Goal: Task Accomplishment & Management: Manage account settings

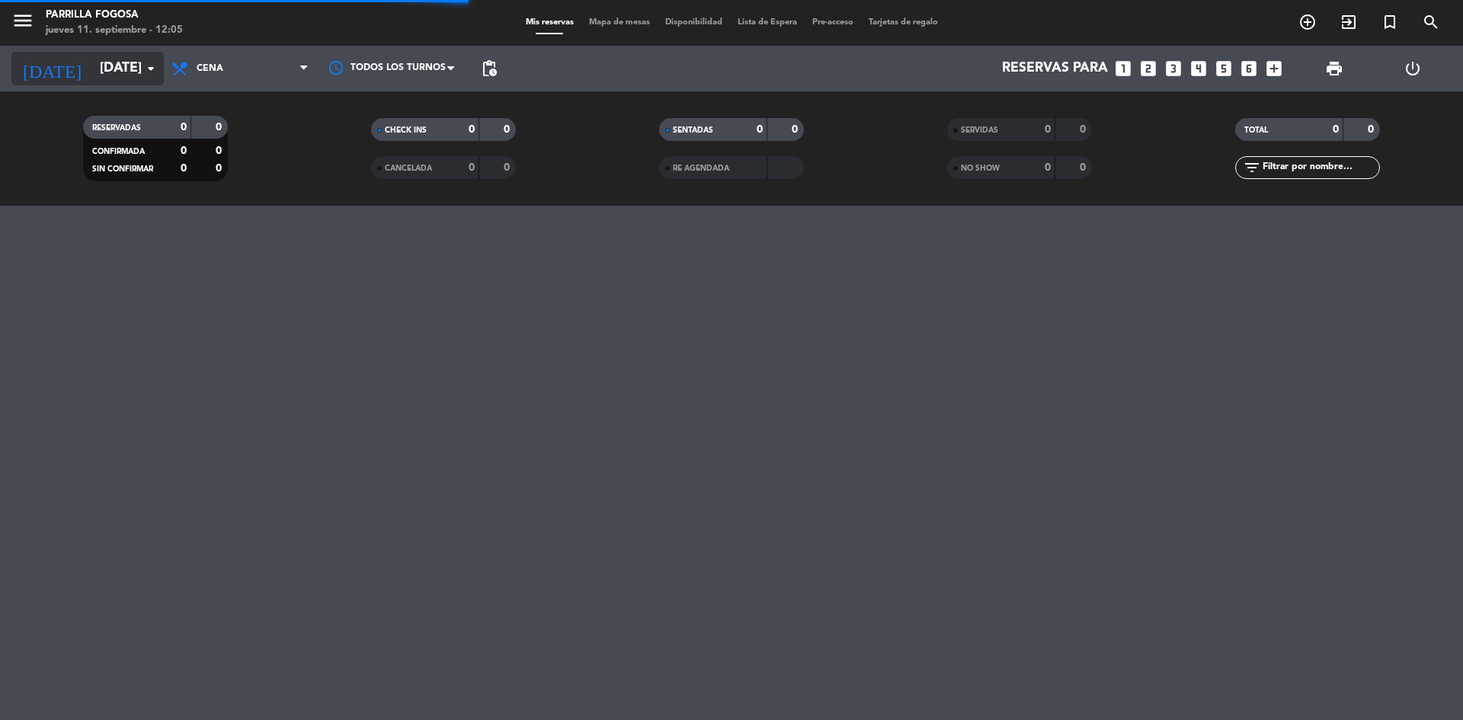
click at [131, 76] on input "[DATE]" at bounding box center [180, 68] width 177 height 30
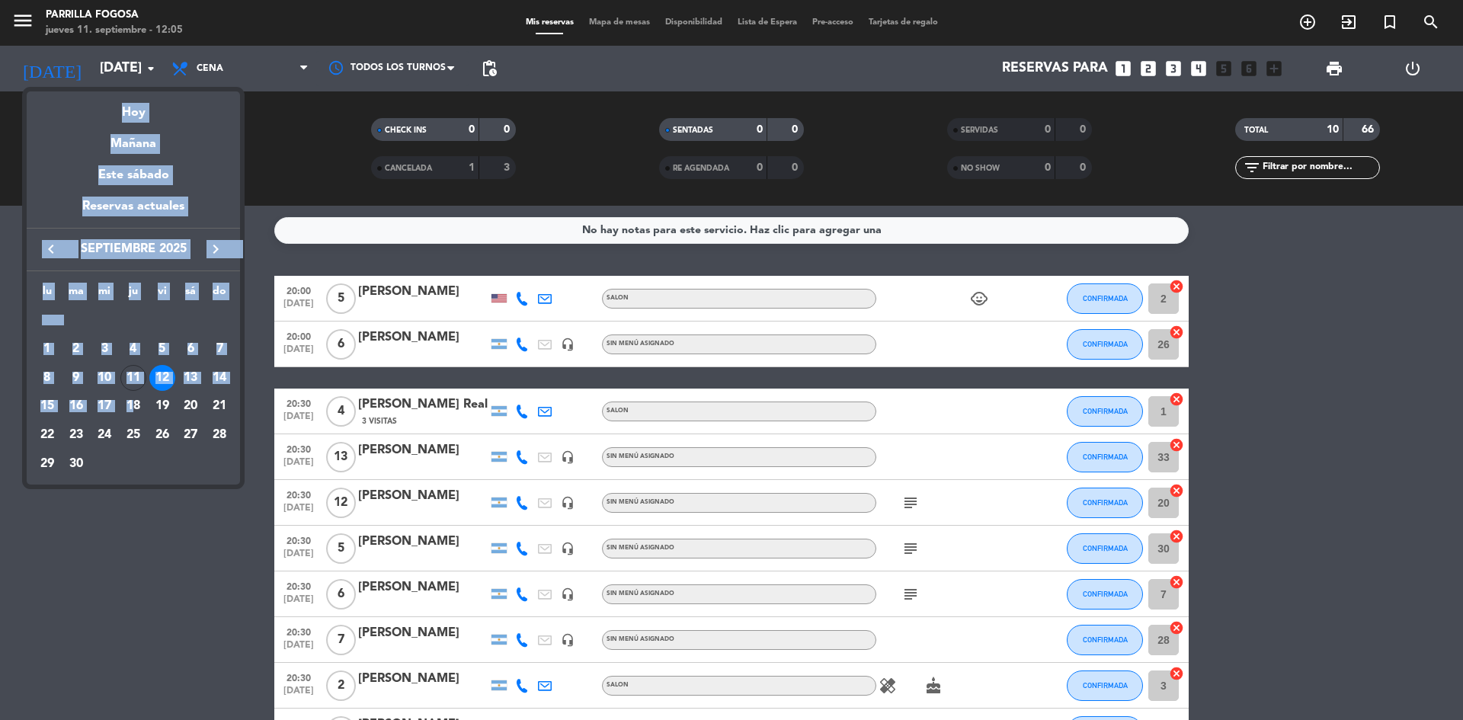
drag, startPoint x: 135, startPoint y: 402, endPoint x: 158, endPoint y: 498, distance: 98.8
click at [158, 498] on div "semana que viene esta semana semana previa misma semana del año anterior [DATE]…" at bounding box center [731, 360] width 1463 height 720
click at [211, 246] on icon "keyboard_arrow_right" at bounding box center [215, 249] width 18 height 18
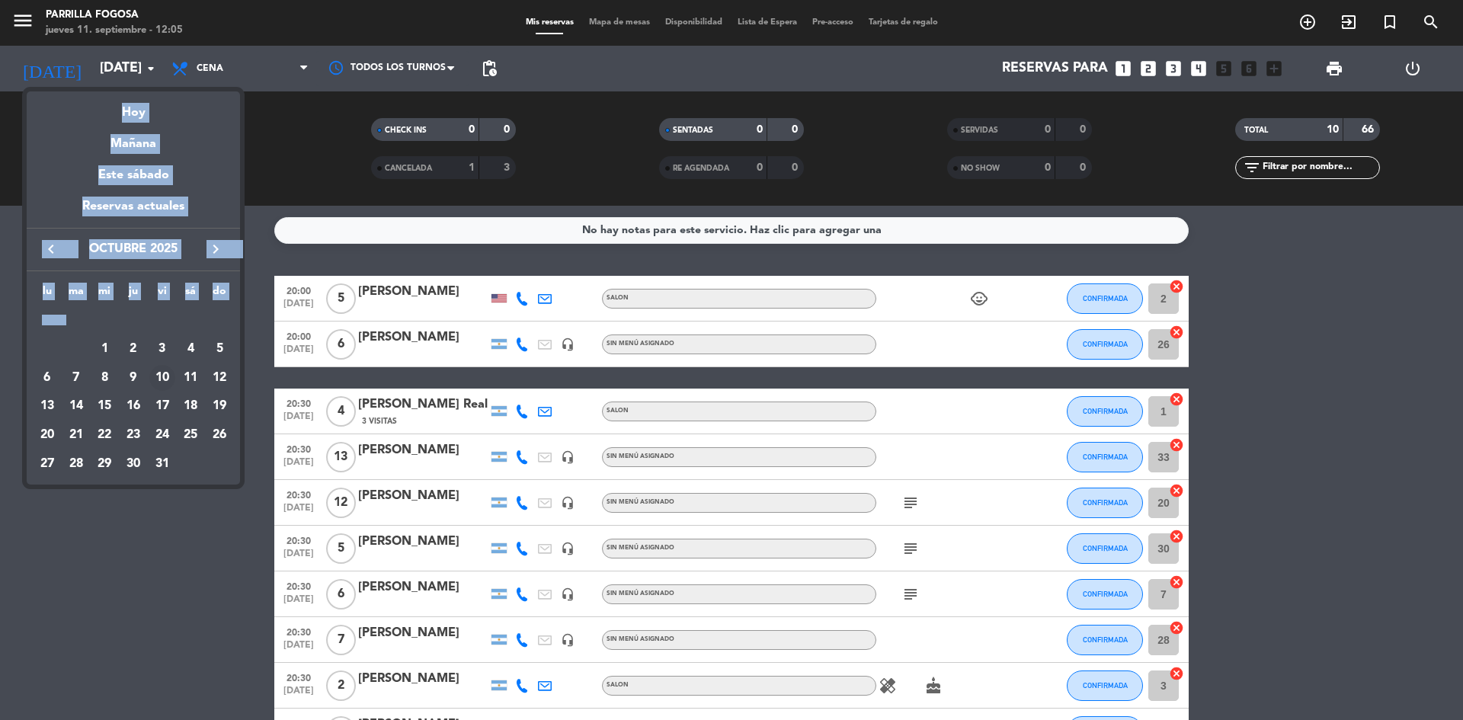
click at [163, 375] on div "10" at bounding box center [162, 378] width 26 height 26
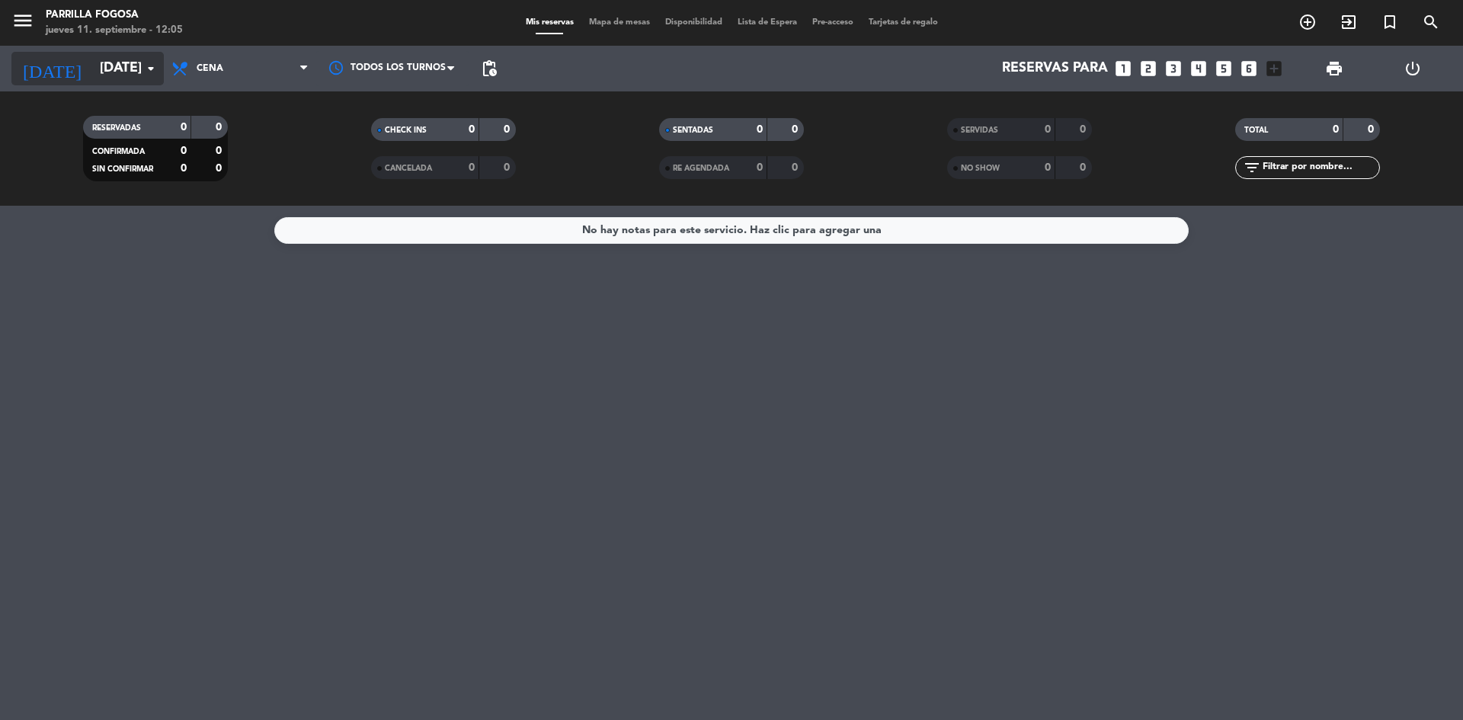
click at [123, 67] on input "[DATE]" at bounding box center [180, 68] width 177 height 30
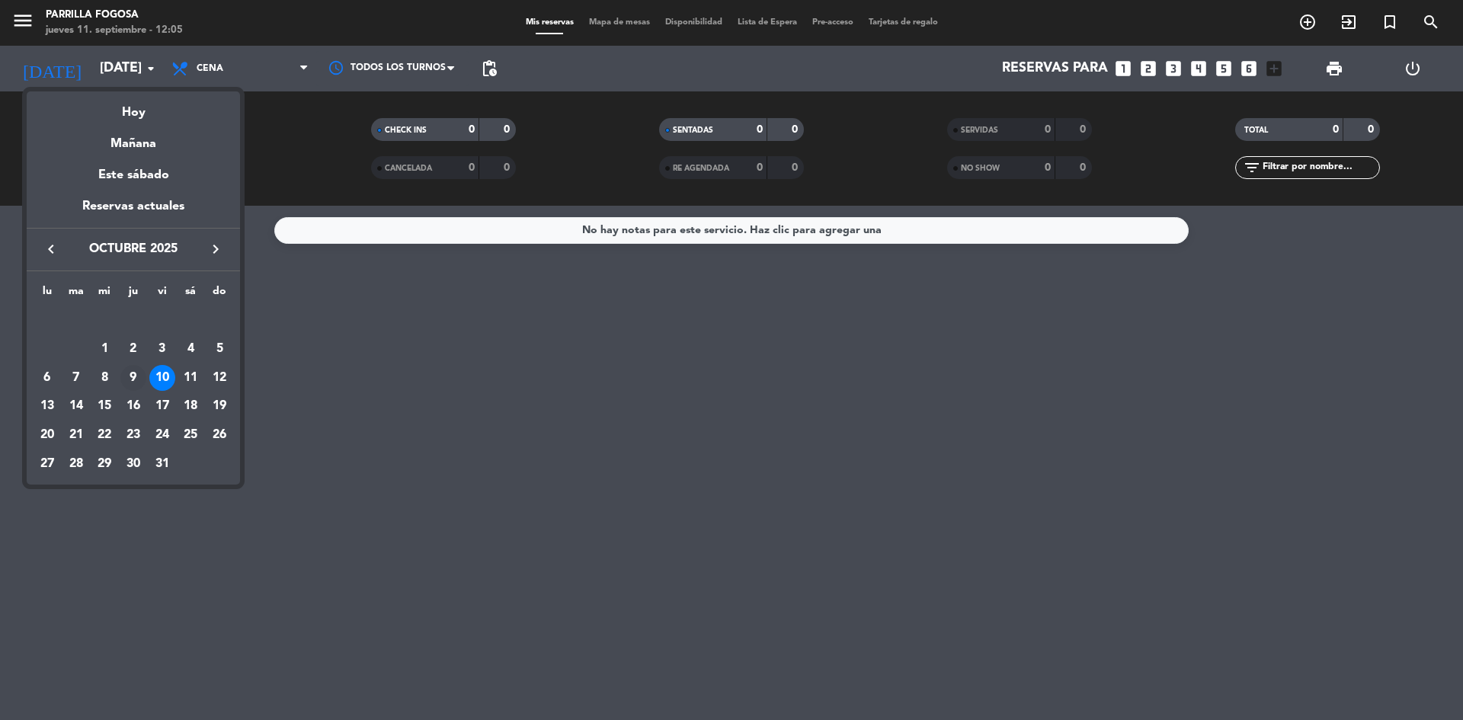
click at [133, 370] on div "9" at bounding box center [133, 378] width 26 height 26
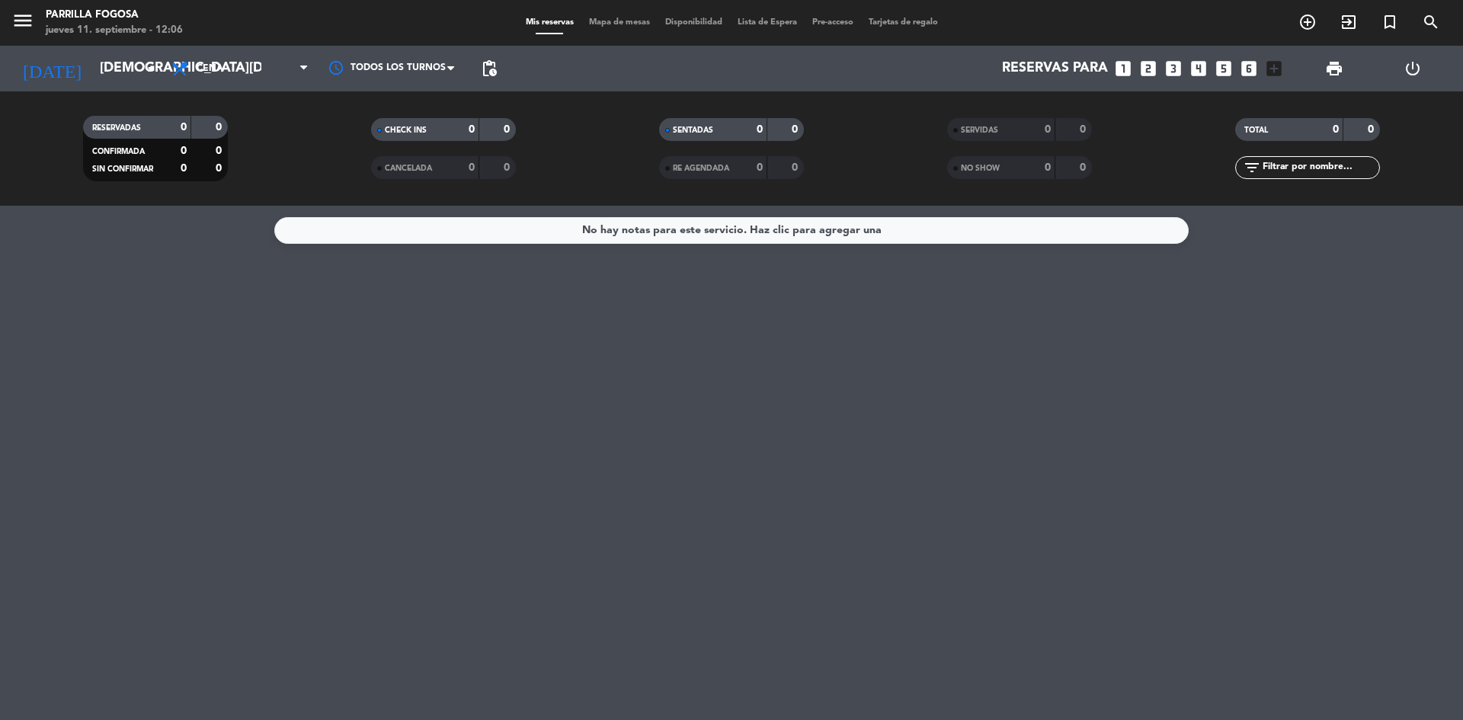
click at [186, 50] on div "Todos los servicios Almuerzo Cena Cena Todos los servicios Almuerzo Cena" at bounding box center [240, 69] width 152 height 46
click at [186, 74] on icon at bounding box center [182, 68] width 22 height 18
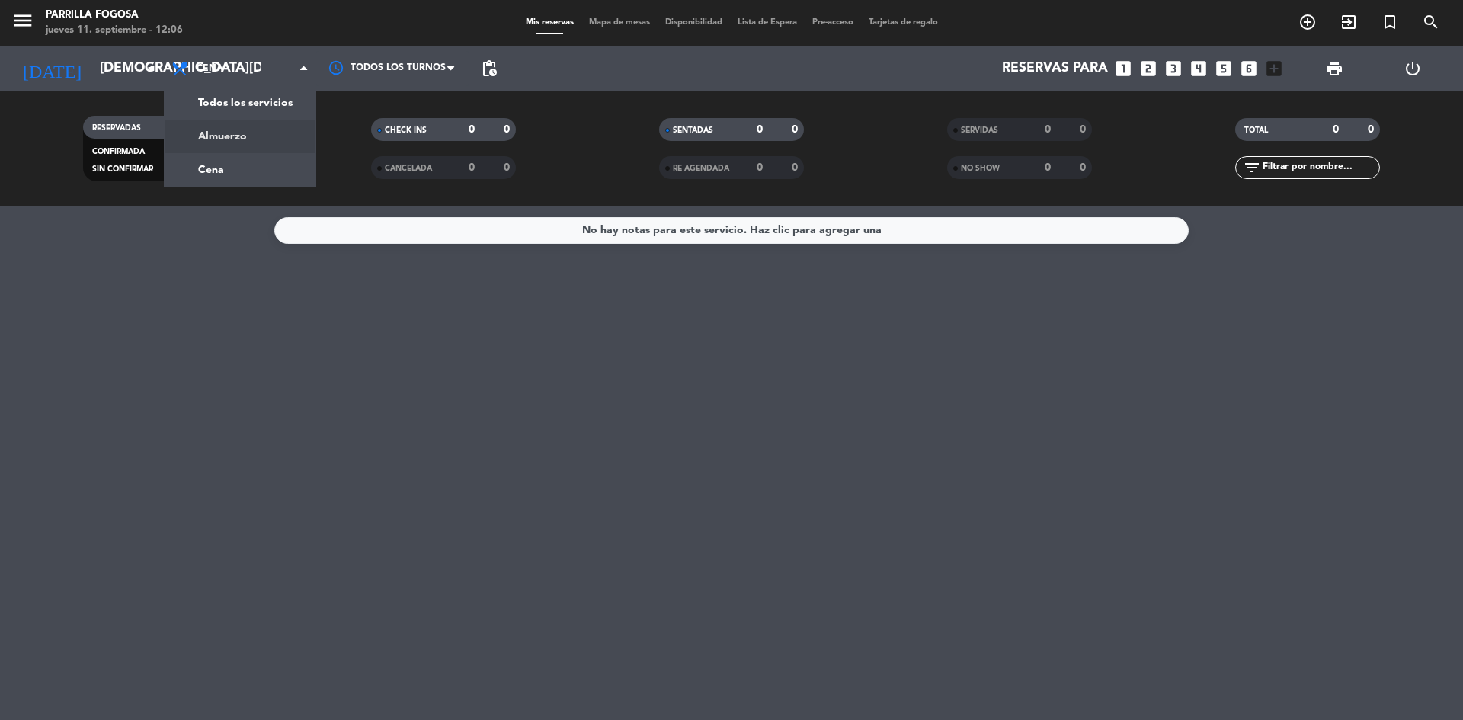
click at [187, 131] on div "menu Parrilla Fogosa [DATE] 11. septiembre - 12:06 Mis reservas Mapa de mesas D…" at bounding box center [731, 103] width 1463 height 206
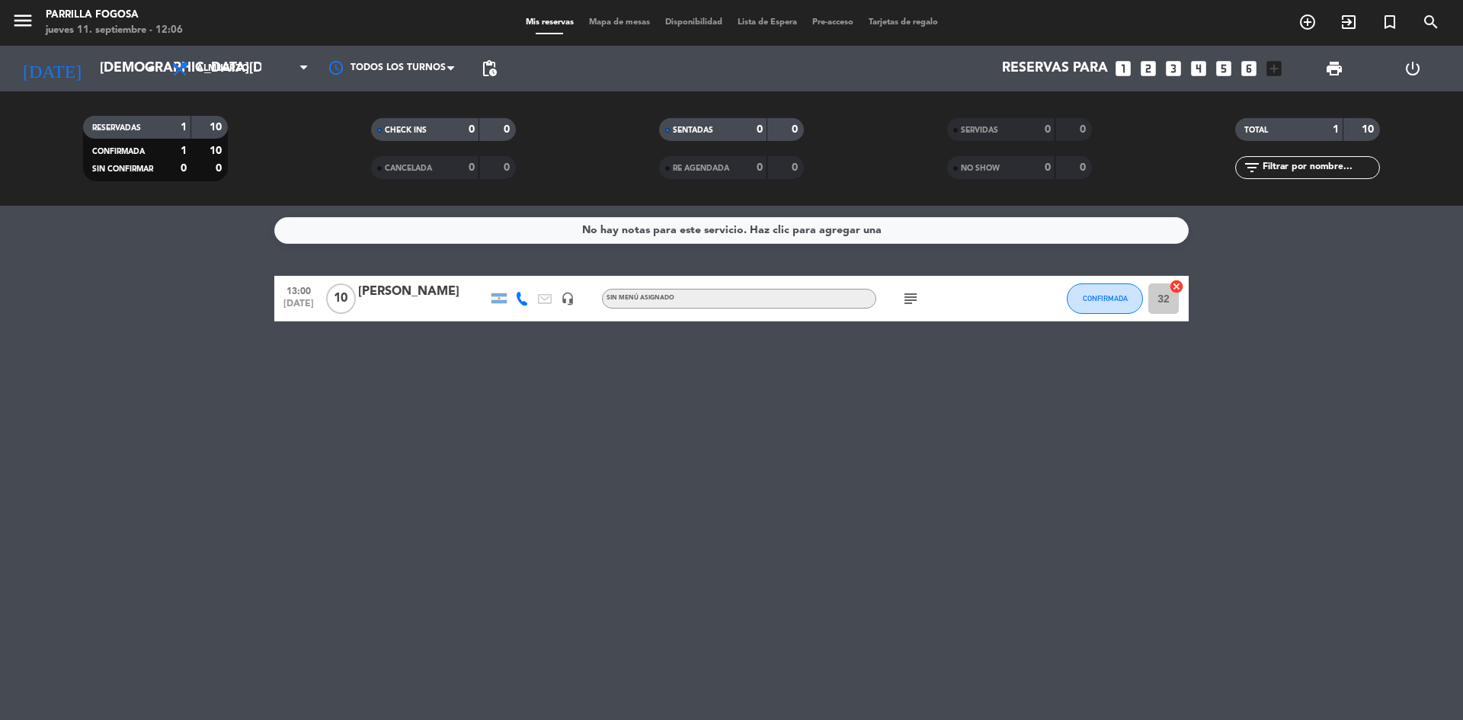
click at [906, 296] on icon "subject" at bounding box center [910, 298] width 18 height 18
drag, startPoint x: 640, startPoint y: 432, endPoint x: 636, endPoint y: 425, distance: 7.8
click at [636, 426] on div "No hay notas para este servicio. Haz clic para agregar una 13:00 [DATE] [PERSON…" at bounding box center [731, 463] width 1463 height 514
drag, startPoint x: 891, startPoint y: 430, endPoint x: 835, endPoint y: 368, distance: 84.1
click at [887, 427] on div "No hay notas para este servicio. Haz clic para agregar una 13:00 [DATE] [PERSON…" at bounding box center [731, 463] width 1463 height 514
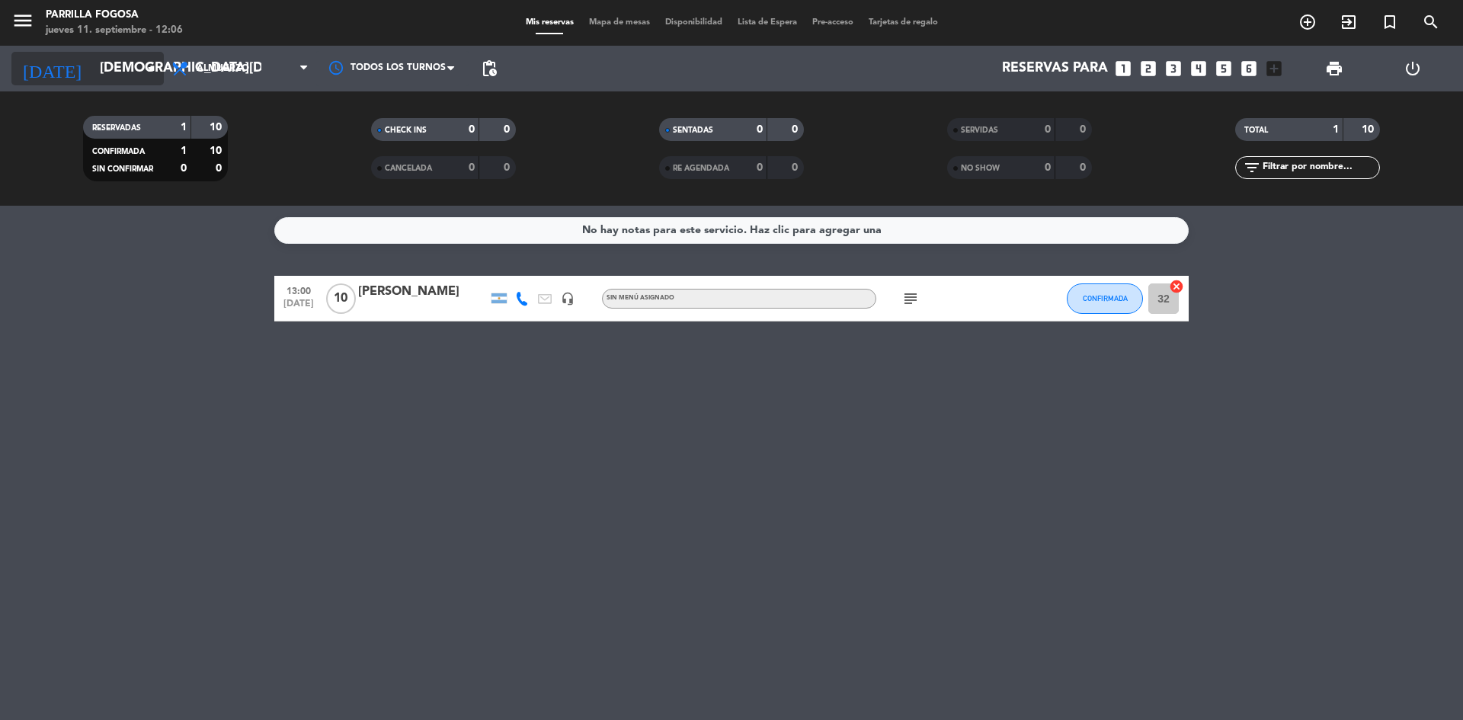
click at [116, 59] on input "[DEMOGRAPHIC_DATA][DATE]" at bounding box center [180, 68] width 177 height 30
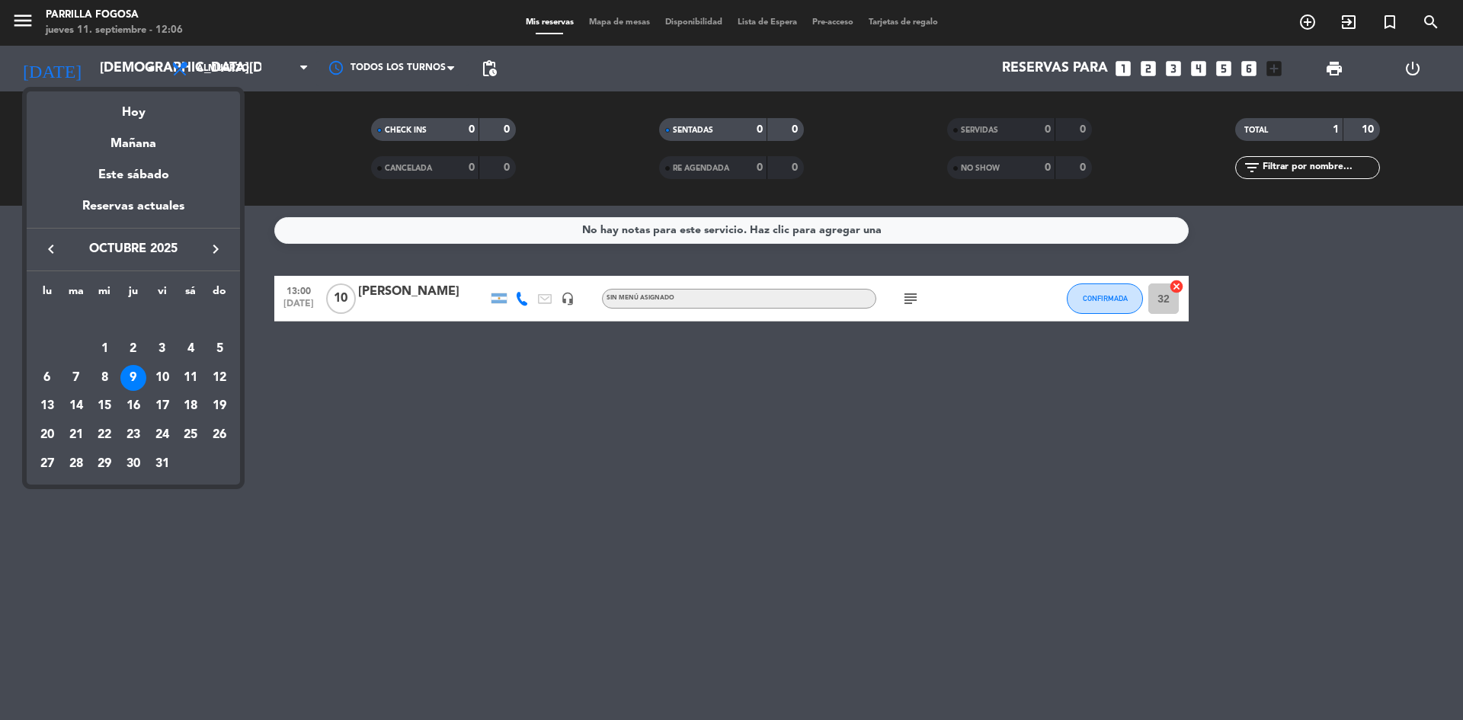
drag, startPoint x: 122, startPoint y: 110, endPoint x: 120, endPoint y: 102, distance: 8.7
click at [121, 109] on div "Hoy" at bounding box center [133, 106] width 213 height 31
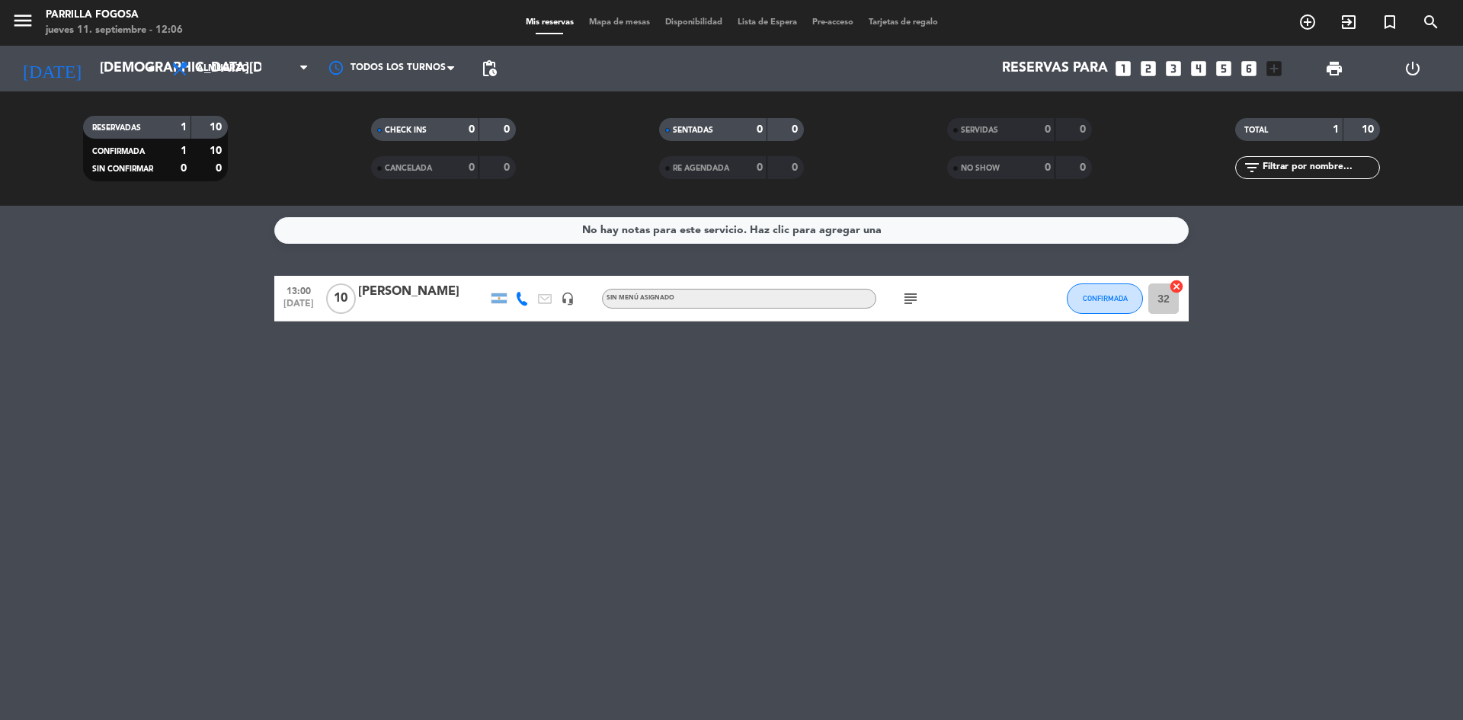
type input "[DEMOGRAPHIC_DATA][DATE]"
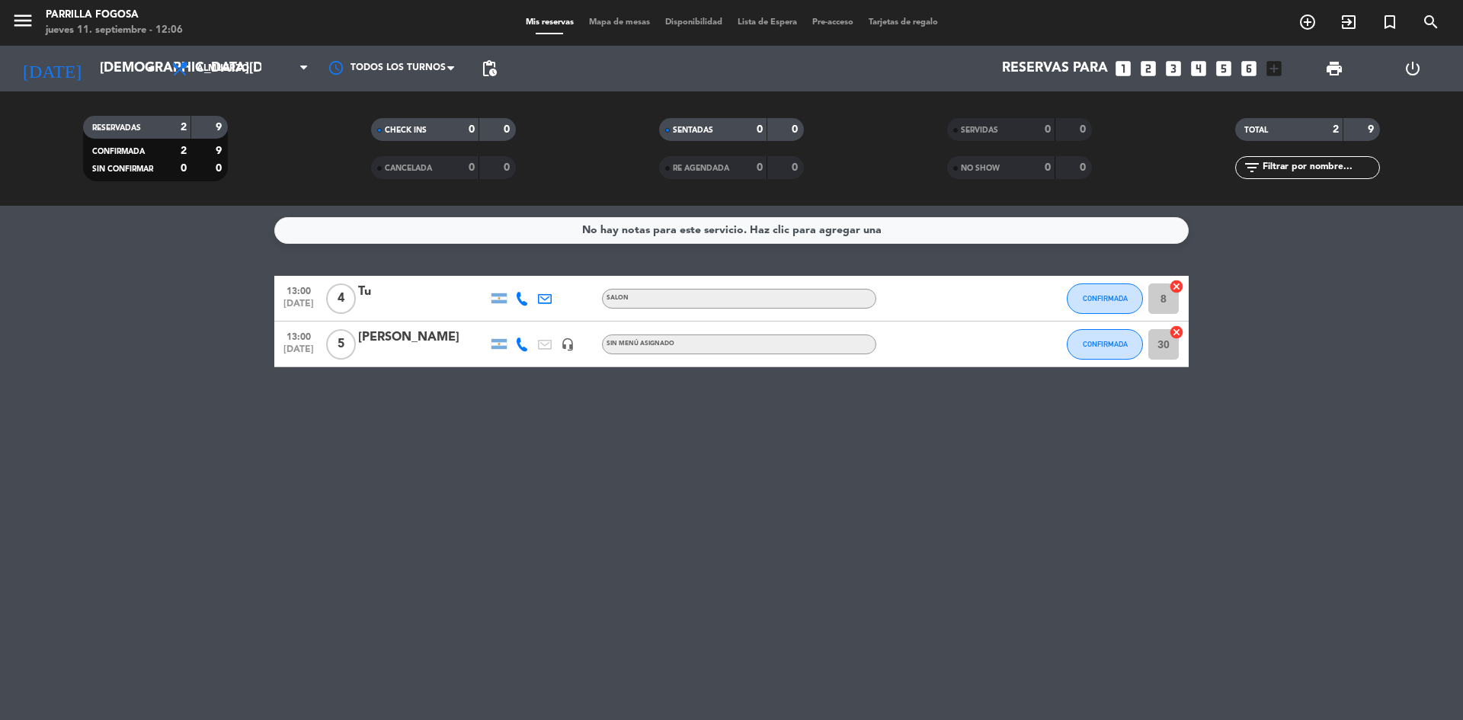
click at [0, 519] on div "No hay notas para este servicio. Haz clic para agregar una 13:00 [DATE] 4 Tu SA…" at bounding box center [731, 463] width 1463 height 514
click at [129, 273] on div "No hay notas para este servicio. Haz clic para agregar una 13:00 [DATE] 4 Tu SA…" at bounding box center [731, 463] width 1463 height 514
click at [390, 338] on div "[PERSON_NAME]" at bounding box center [423, 338] width 130 height 20
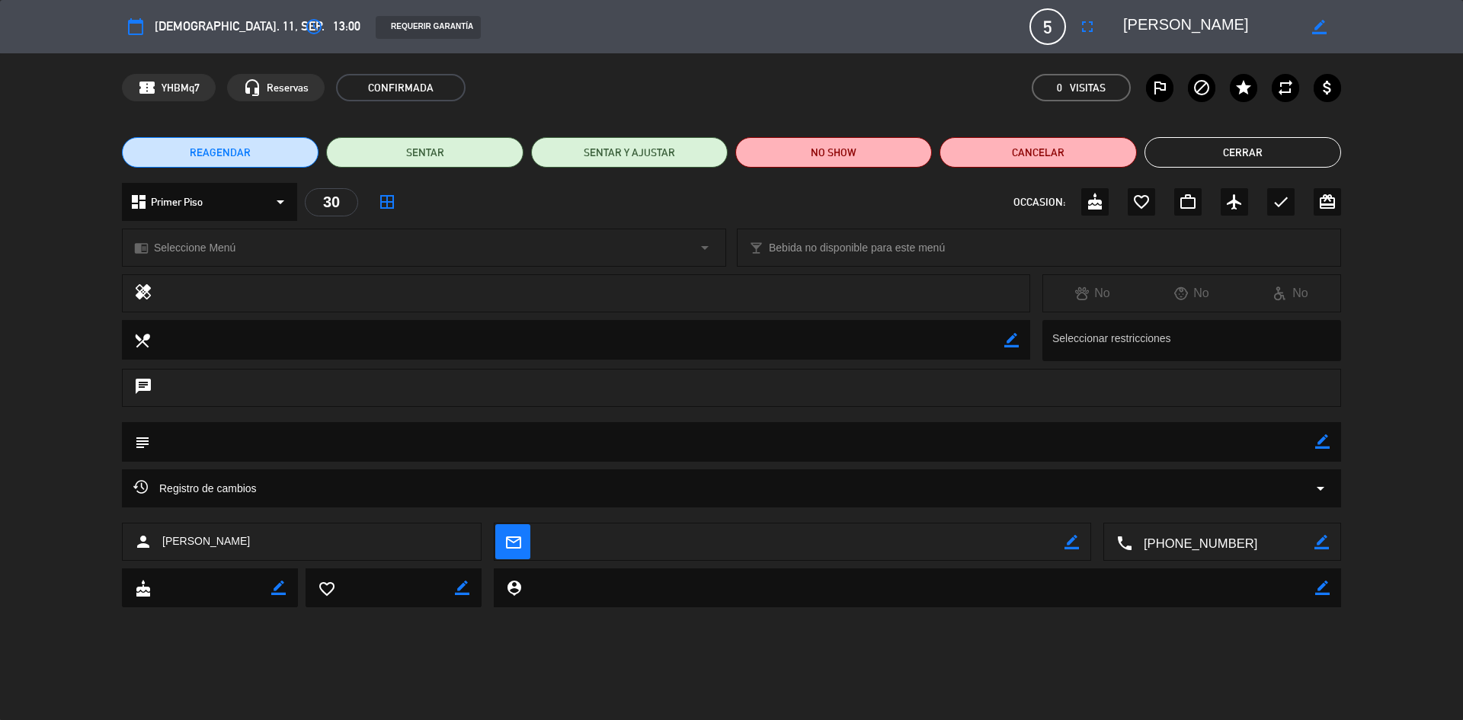
click at [1211, 154] on button "Cerrar" at bounding box center [1242, 152] width 197 height 30
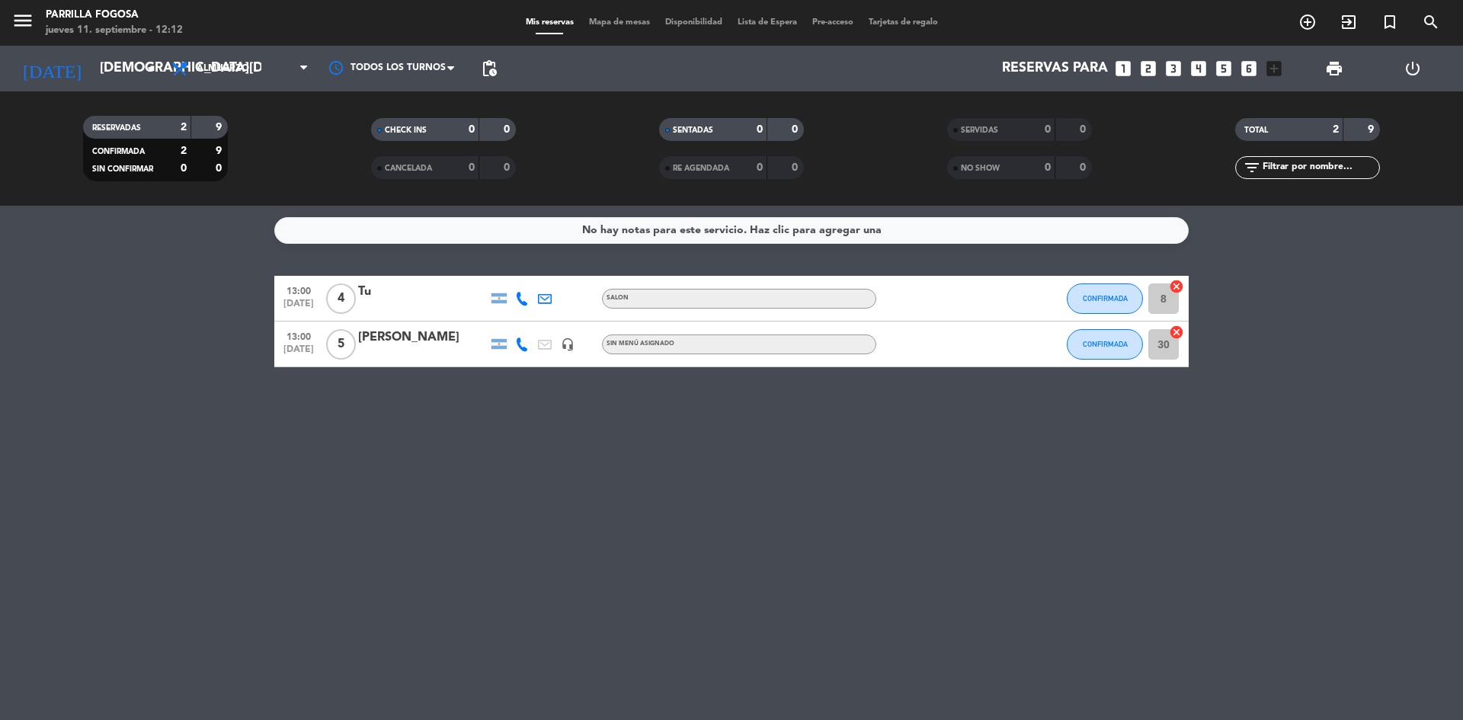
drag, startPoint x: 234, startPoint y: 446, endPoint x: 229, endPoint y: 245, distance: 201.2
click at [236, 410] on div "No hay notas para este servicio. Haz clic para agregar una 13:00 [DATE] 4 Tu SA…" at bounding box center [731, 463] width 1463 height 514
